Goal: Information Seeking & Learning: Learn about a topic

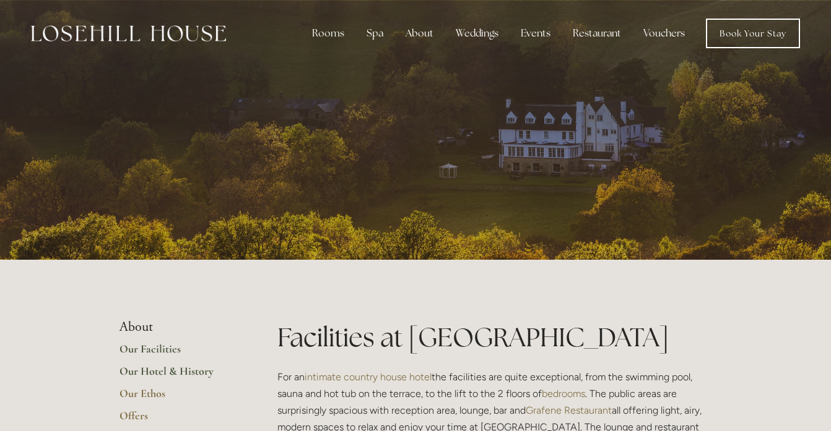
click at [154, 372] on link "Our Hotel & History" at bounding box center [178, 376] width 118 height 22
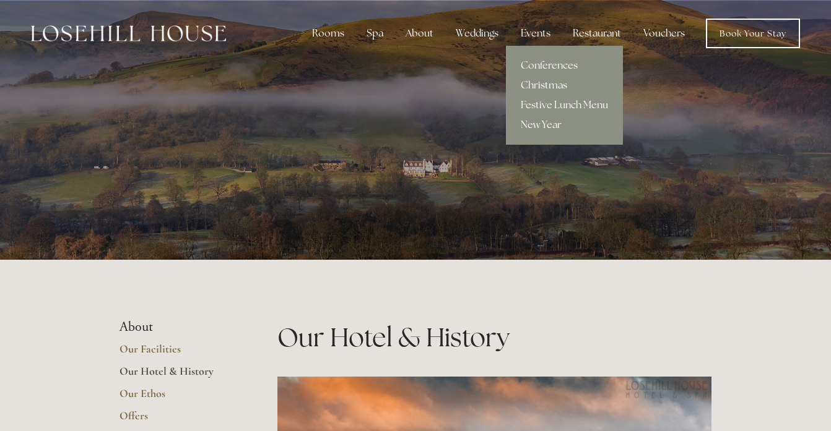
click at [538, 82] on link "Christmas" at bounding box center [564, 86] width 117 height 20
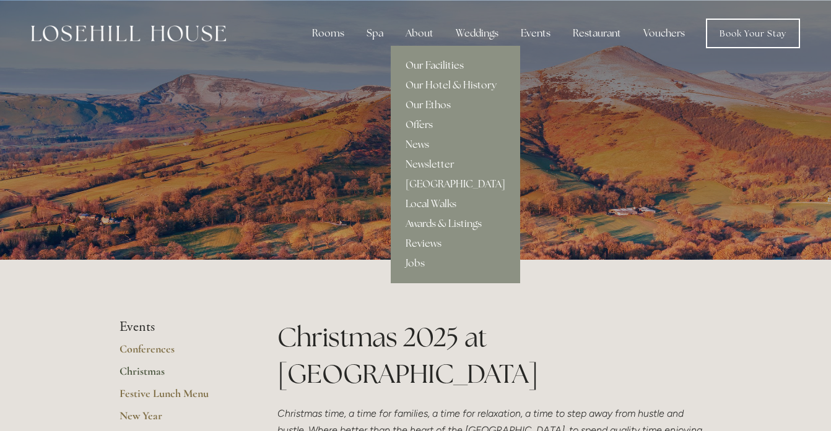
click at [428, 64] on link "Our Facilities" at bounding box center [455, 66] width 129 height 20
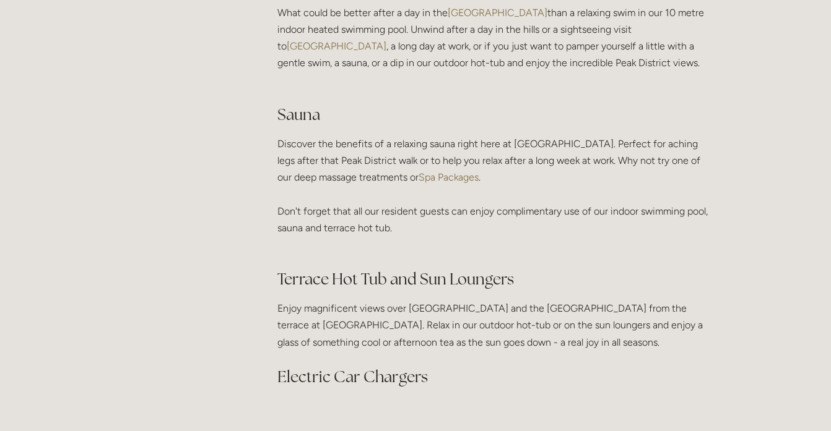
scroll to position [945, 0]
